Goal: Task Accomplishment & Management: Manage account settings

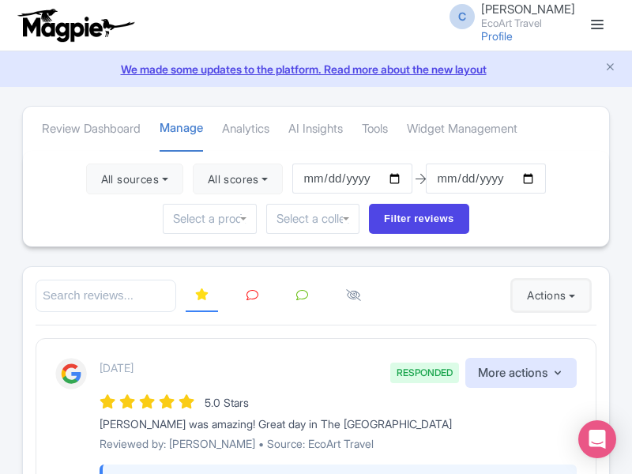
click at [548, 296] on button "Actions" at bounding box center [551, 296] width 78 height 32
click at [0, 0] on link "Import new reviews" at bounding box center [0, 0] width 0 height 0
